Goal: Navigation & Orientation: Find specific page/section

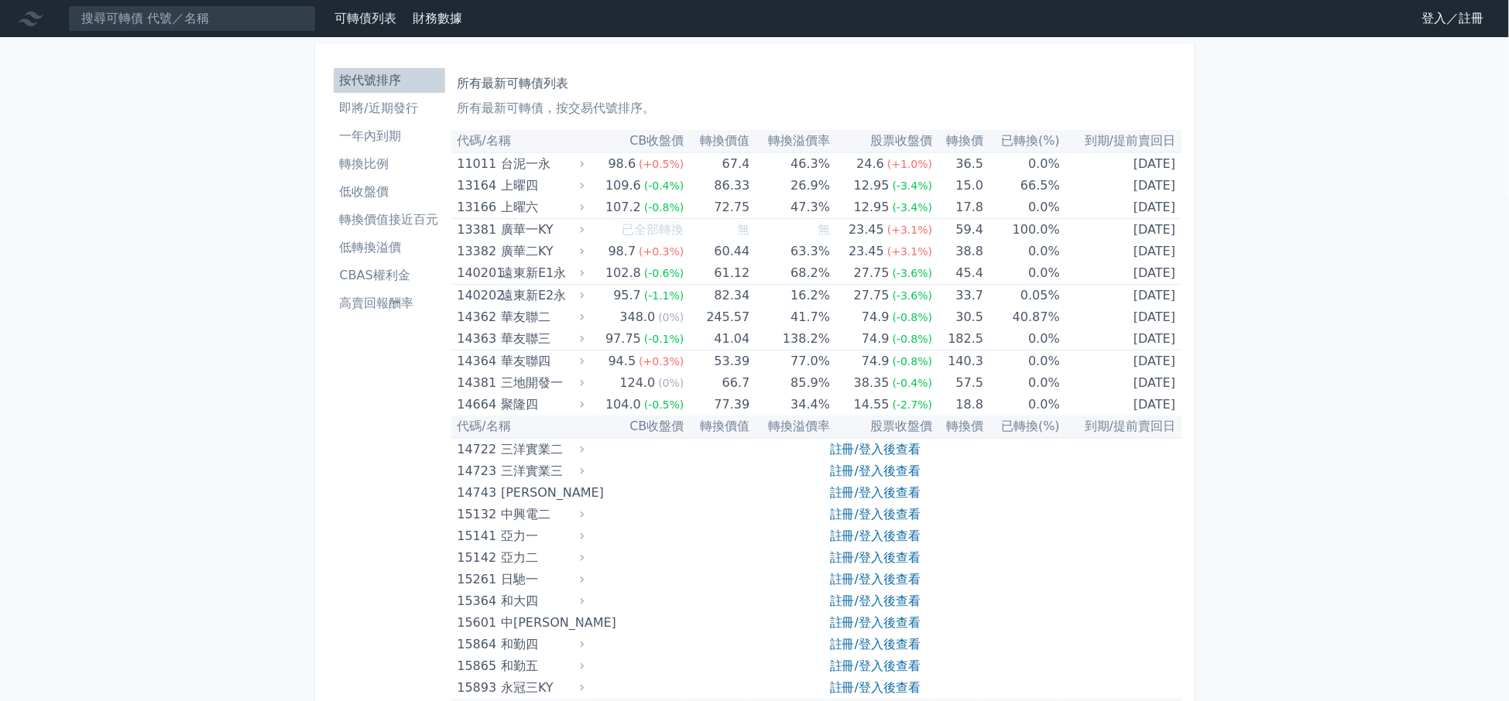
click at [1422, 12] on link "登入／註冊" at bounding box center [1453, 18] width 87 height 25
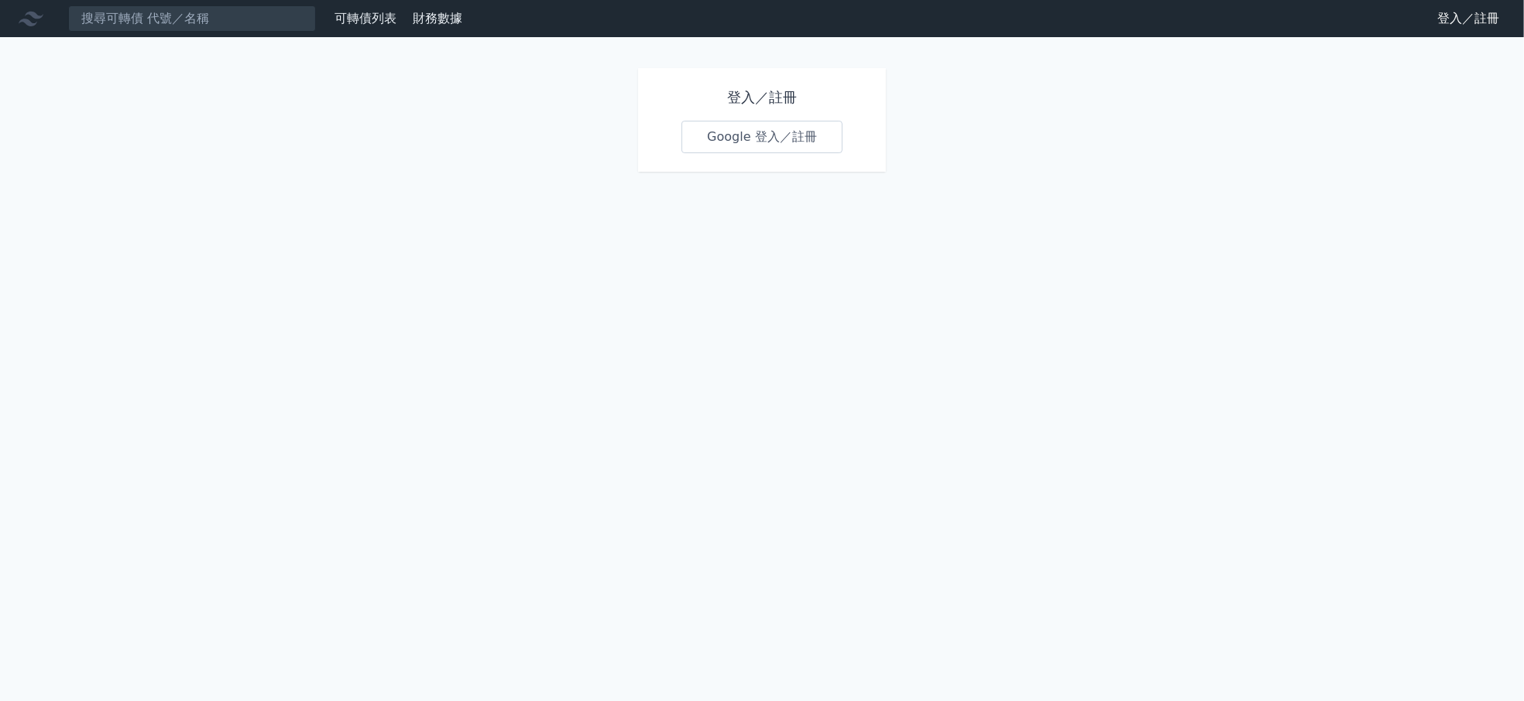
click at [807, 132] on link "Google 登入／註冊" at bounding box center [761, 137] width 161 height 33
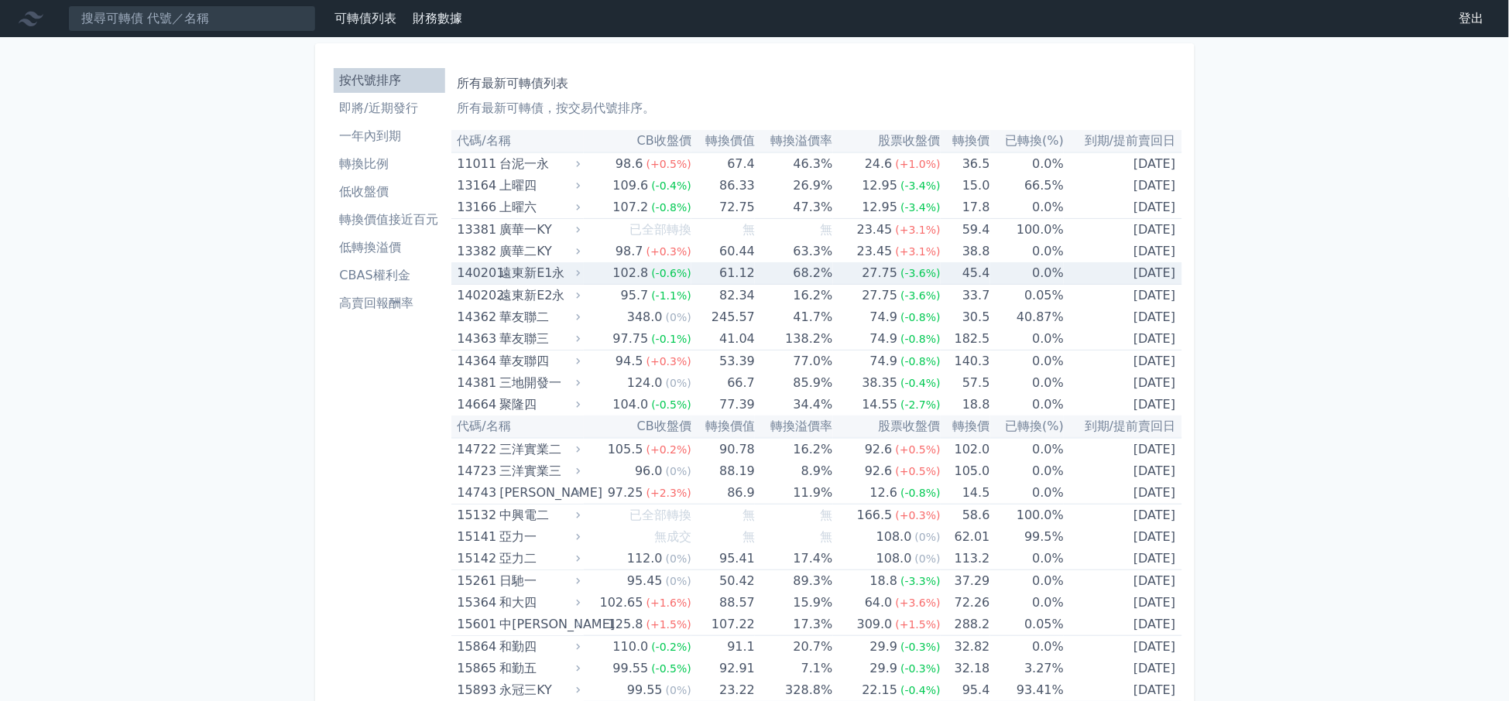
click at [406, 297] on li "高賣回報酬率" at bounding box center [389, 303] width 111 height 19
click at [399, 307] on li "高賣回報酬率" at bounding box center [389, 303] width 111 height 19
